Goal: Information Seeking & Learning: Learn about a topic

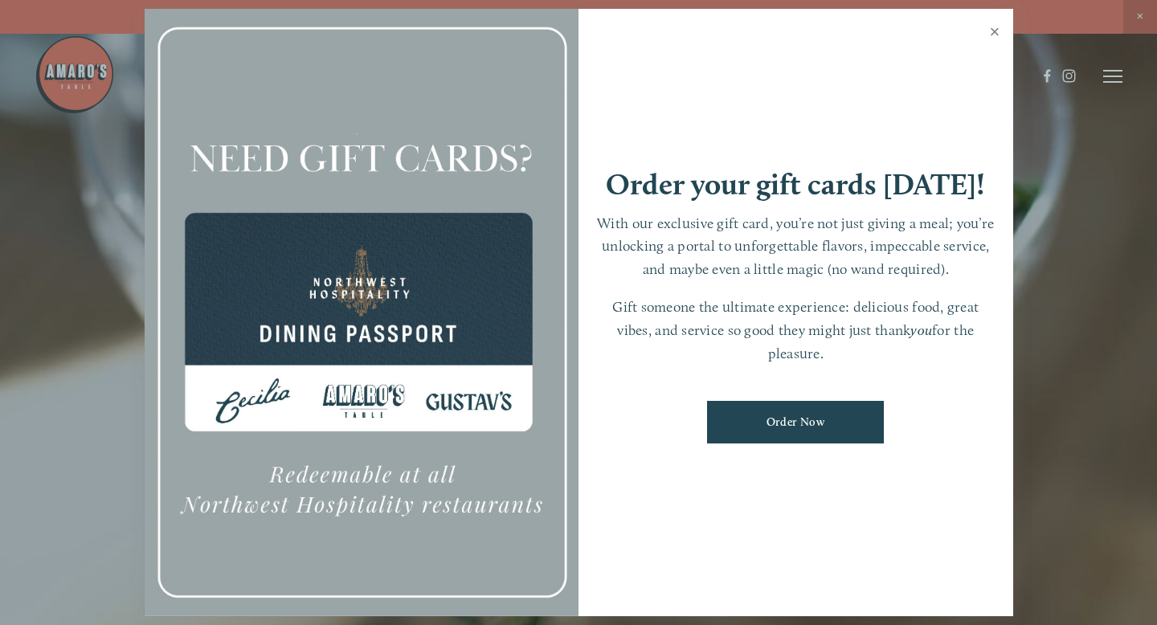
click at [998, 29] on link "Close" at bounding box center [995, 33] width 31 height 45
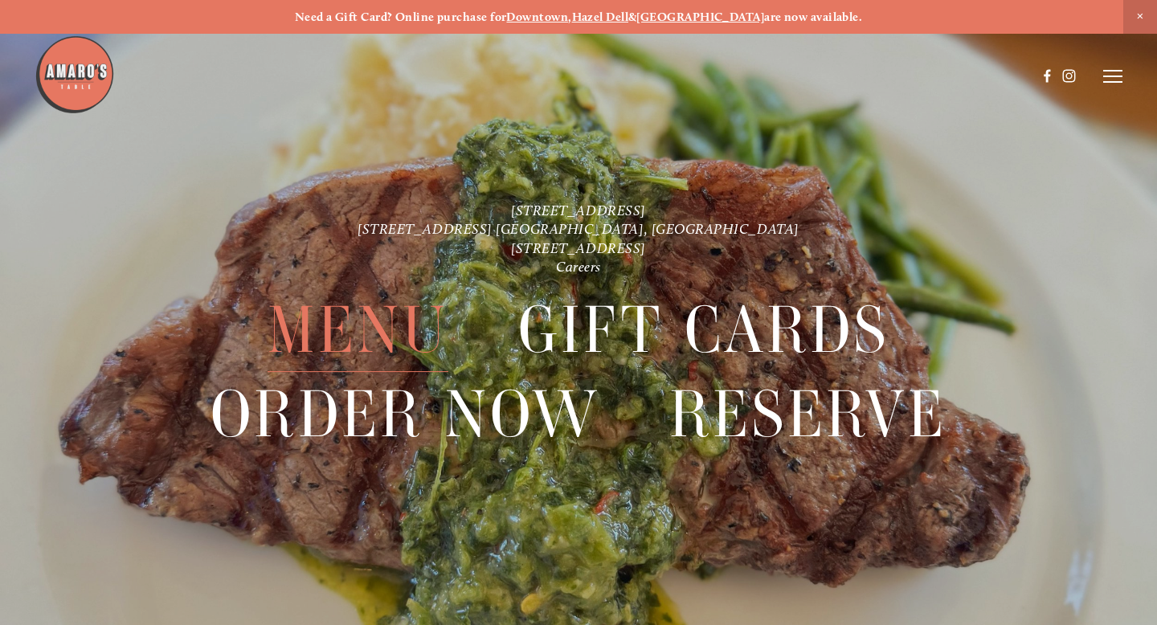
click at [378, 342] on span "Menu" at bounding box center [358, 330] width 181 height 84
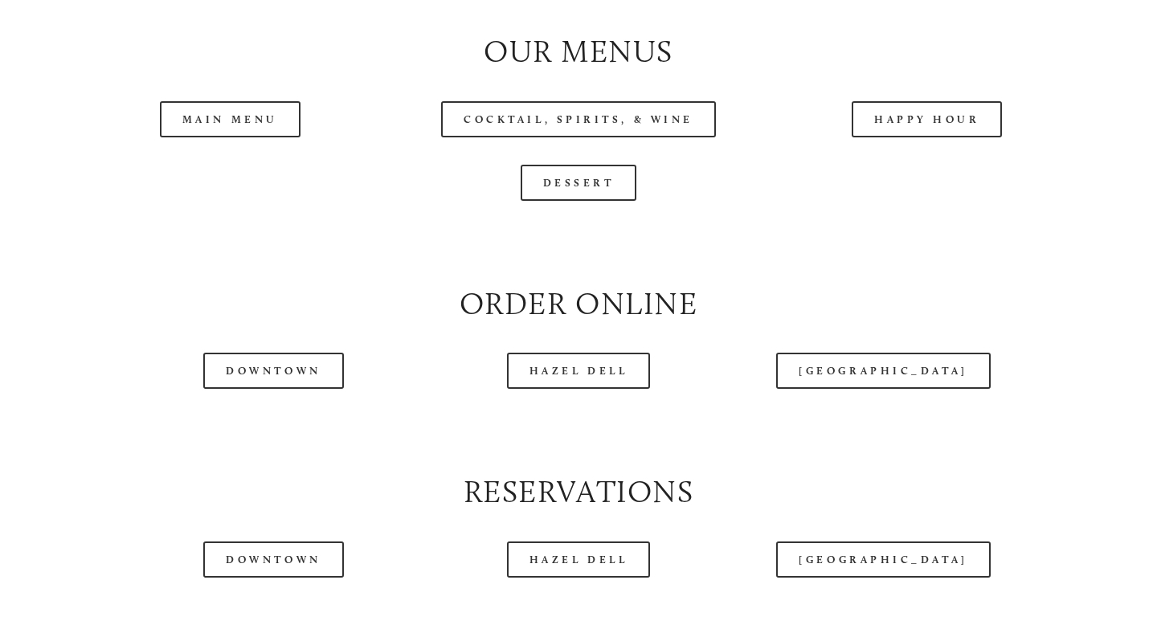
scroll to position [1656, 0]
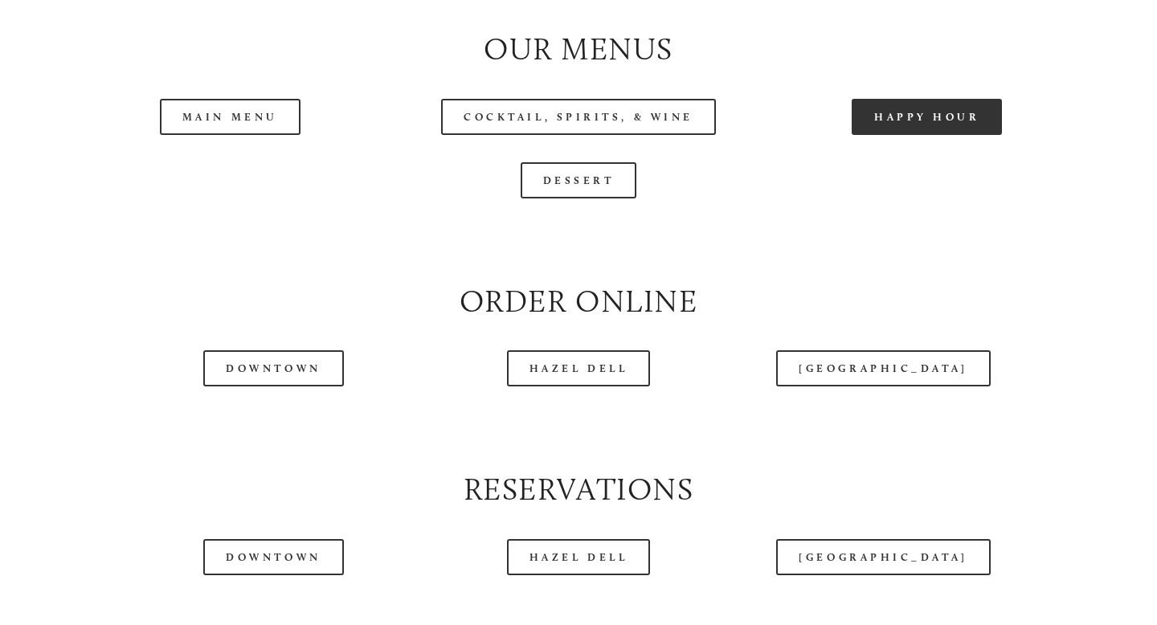
click at [954, 114] on link "Happy Hour" at bounding box center [927, 117] width 151 height 36
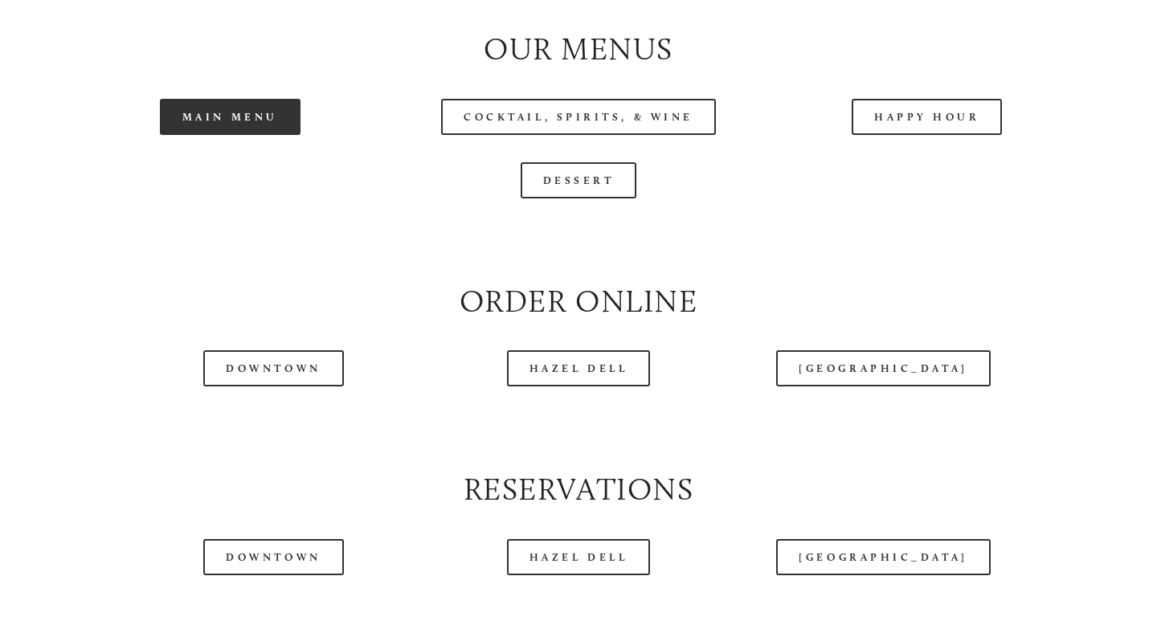
click at [260, 128] on link "Main Menu" at bounding box center [230, 117] width 141 height 36
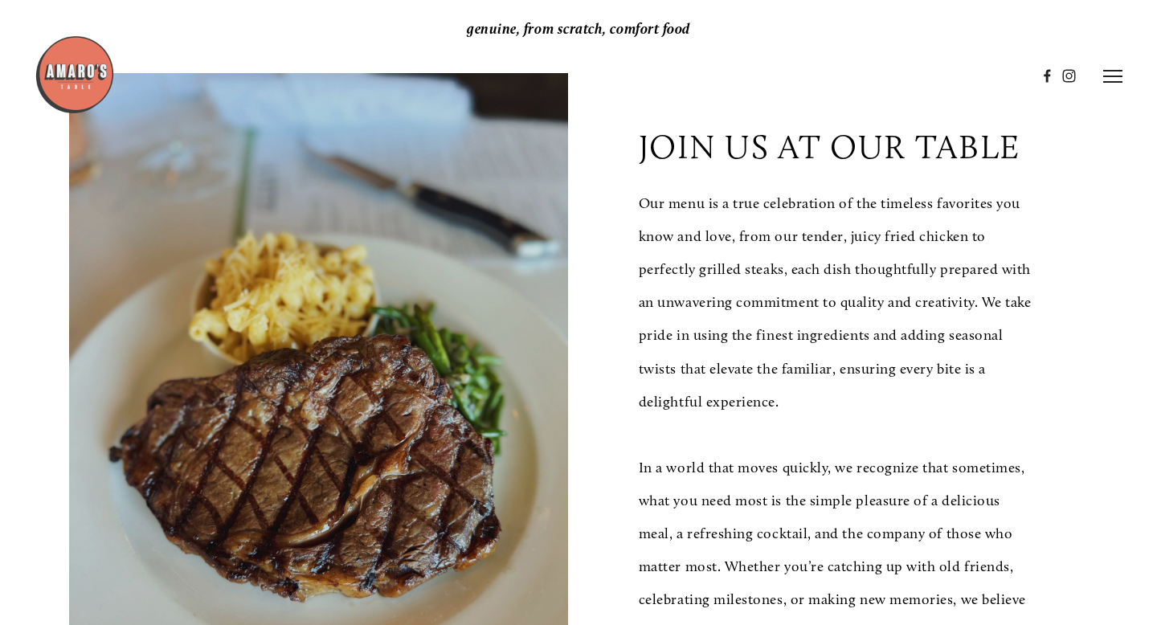
scroll to position [0, 0]
